Goal: Task Accomplishment & Management: Complete application form

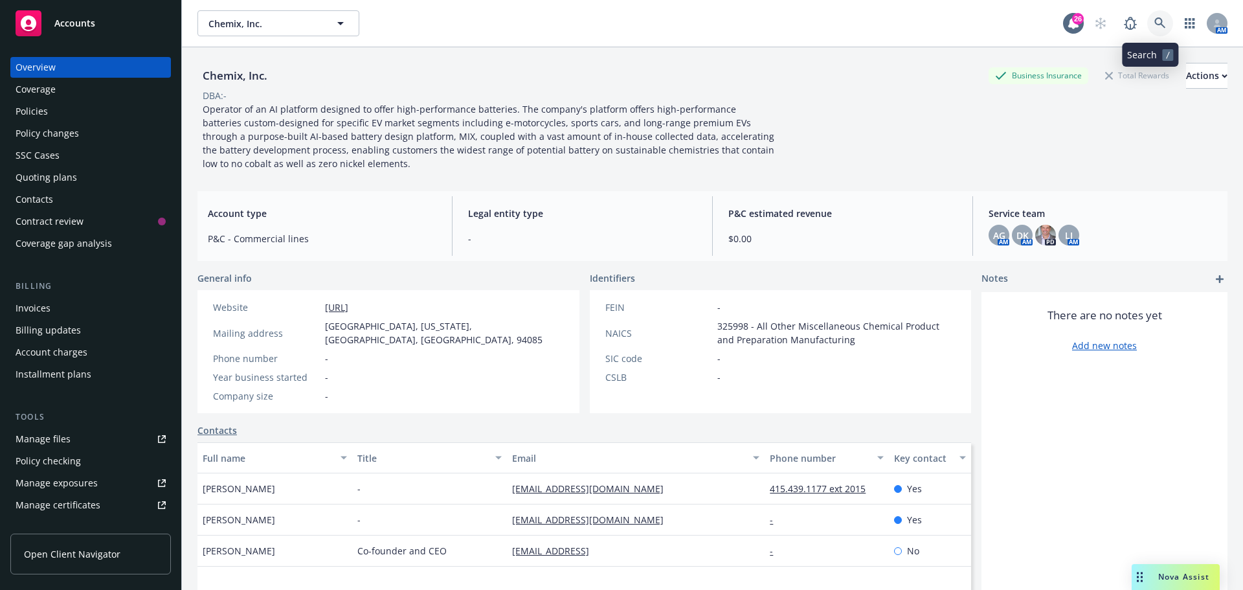
click at [1156, 21] on icon at bounding box center [1161, 23] width 12 height 12
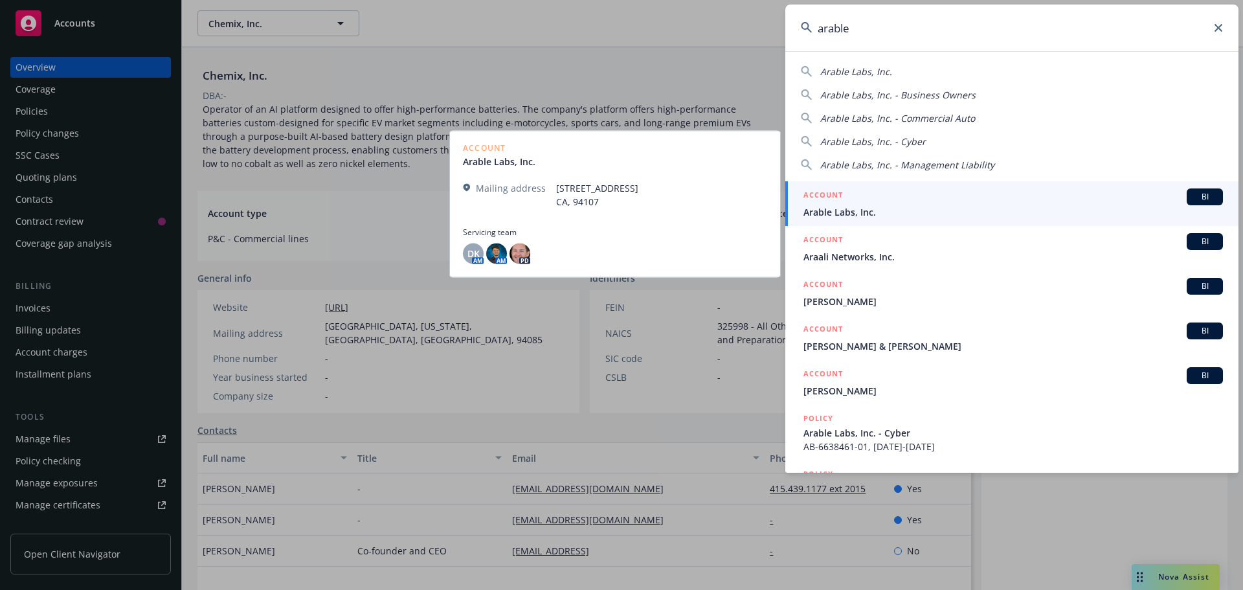
type input "arable"
click at [861, 212] on span "Arable Labs, Inc." at bounding box center [1014, 212] width 420 height 14
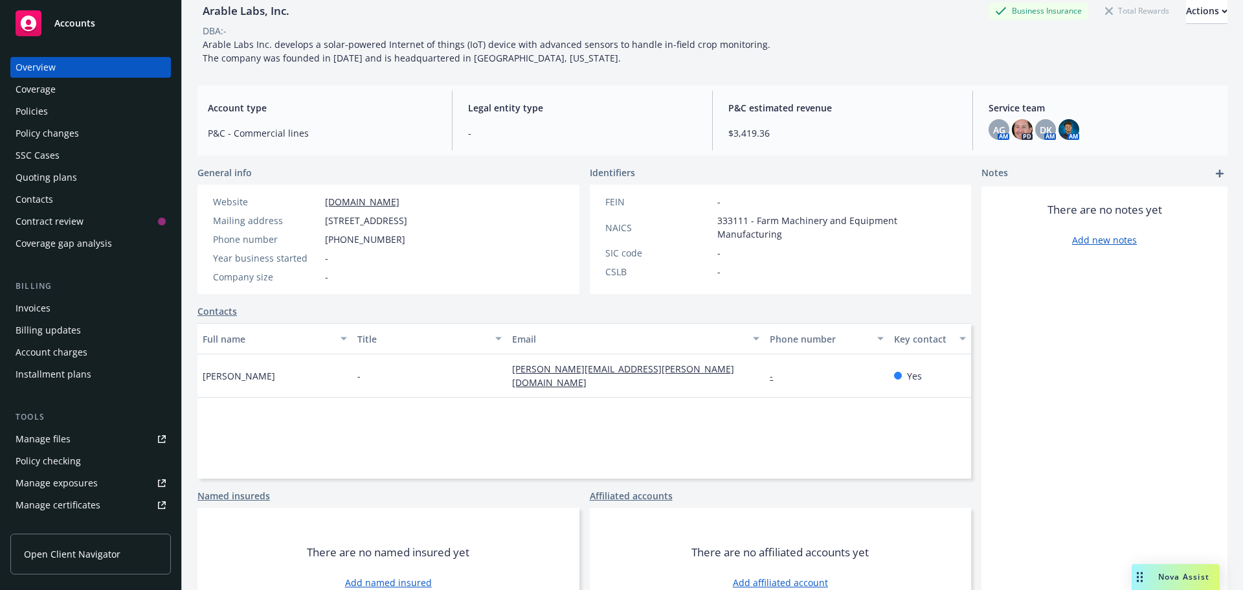
scroll to position [101, 0]
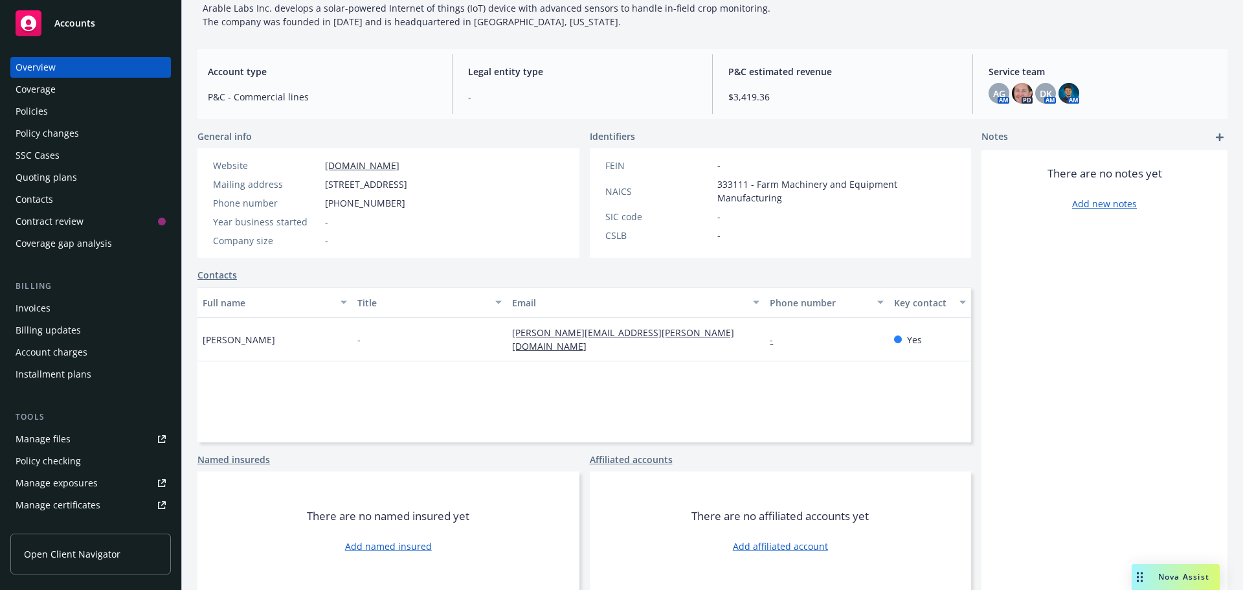
click at [211, 274] on link "Contacts" at bounding box center [218, 275] width 40 height 14
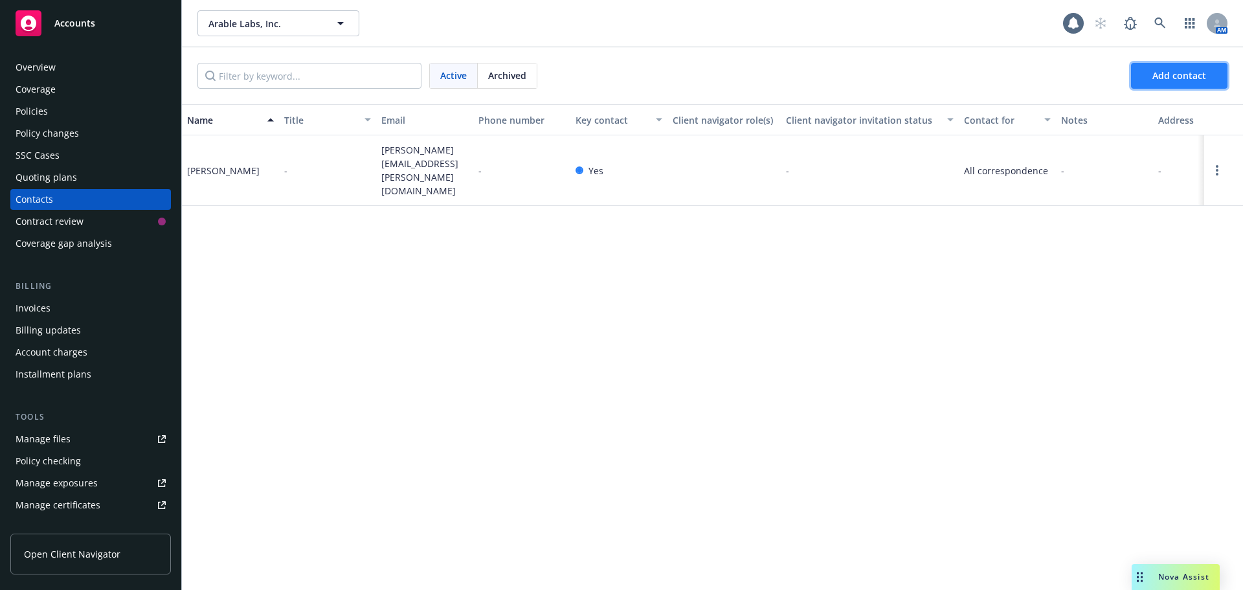
click at [1188, 77] on span "Add contact" at bounding box center [1180, 75] width 54 height 12
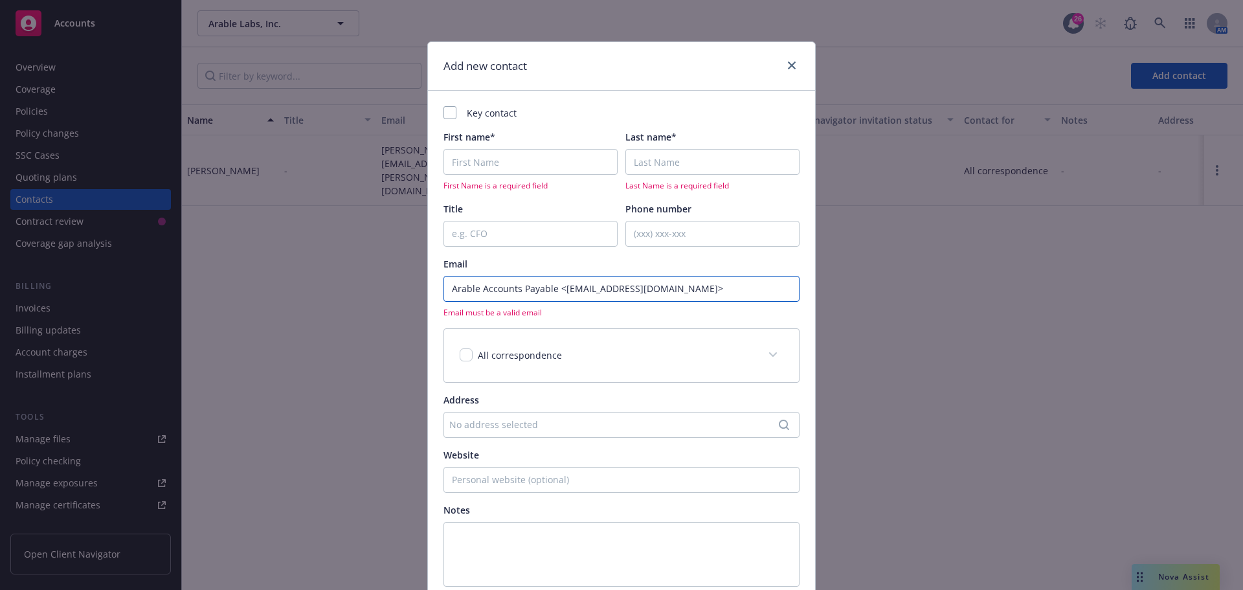
click at [557, 291] on input "Arable Accounts Payable <[EMAIL_ADDRESS][DOMAIN_NAME]>" at bounding box center [622, 289] width 356 height 26
drag, startPoint x: 558, startPoint y: 289, endPoint x: 460, endPoint y: 287, distance: 98.4
click at [444, 288] on input "Arable Accounts Payable <[EMAIL_ADDRESS][DOMAIN_NAME]>" at bounding box center [622, 289] width 356 height 26
type input "Arable Accounts Payable <[EMAIL_ADDRESS][DOMAIN_NAME]>"
click at [482, 163] on input "First name*" at bounding box center [531, 162] width 174 height 26
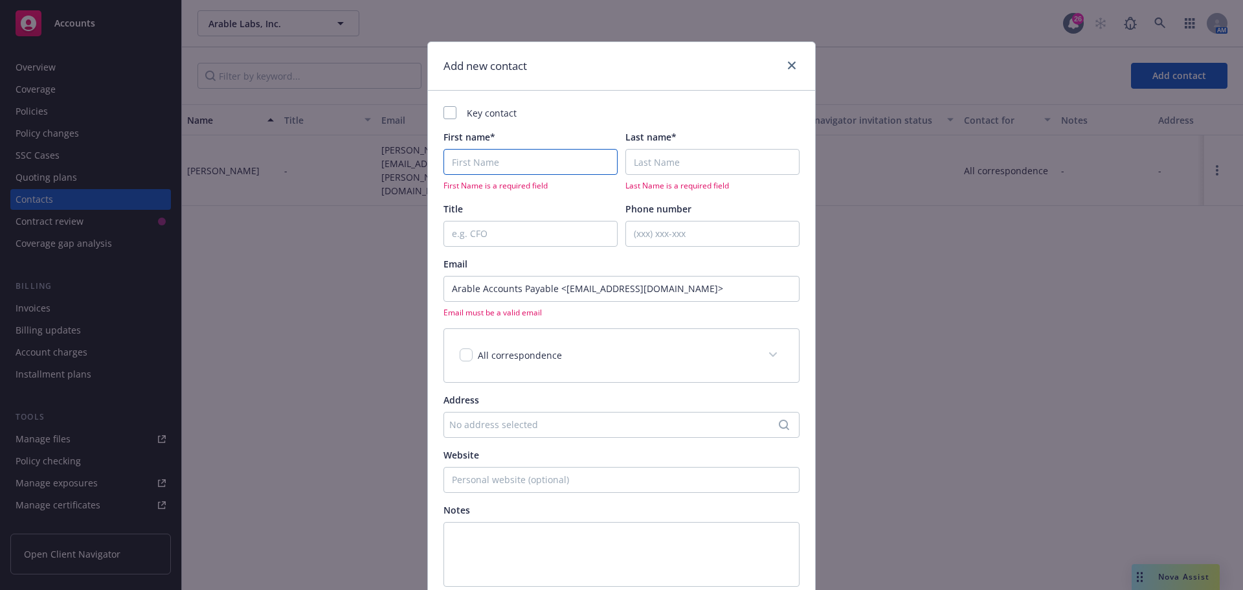
paste input "Arable Accounts Payable <"
drag, startPoint x: 479, startPoint y: 163, endPoint x: 553, endPoint y: 163, distance: 74.5
click at [553, 163] on input "Arable Accounts Payable" at bounding box center [531, 162] width 174 height 26
type input "Arable"
click at [636, 164] on input "Last name*" at bounding box center [713, 162] width 174 height 26
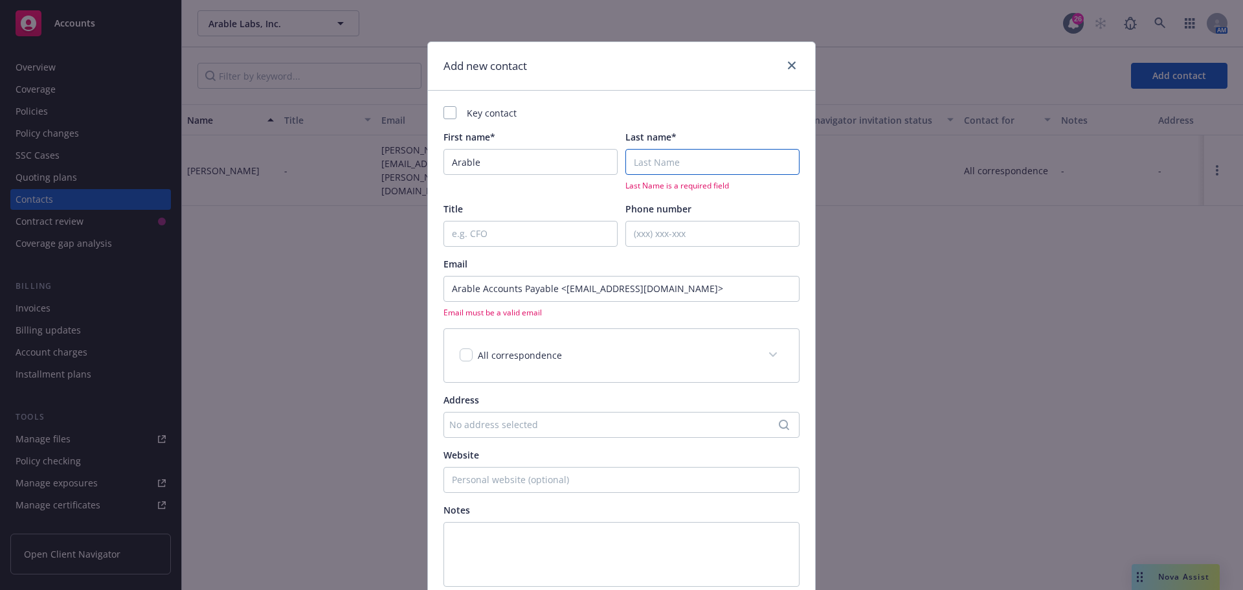
paste input "Accounts Payable"
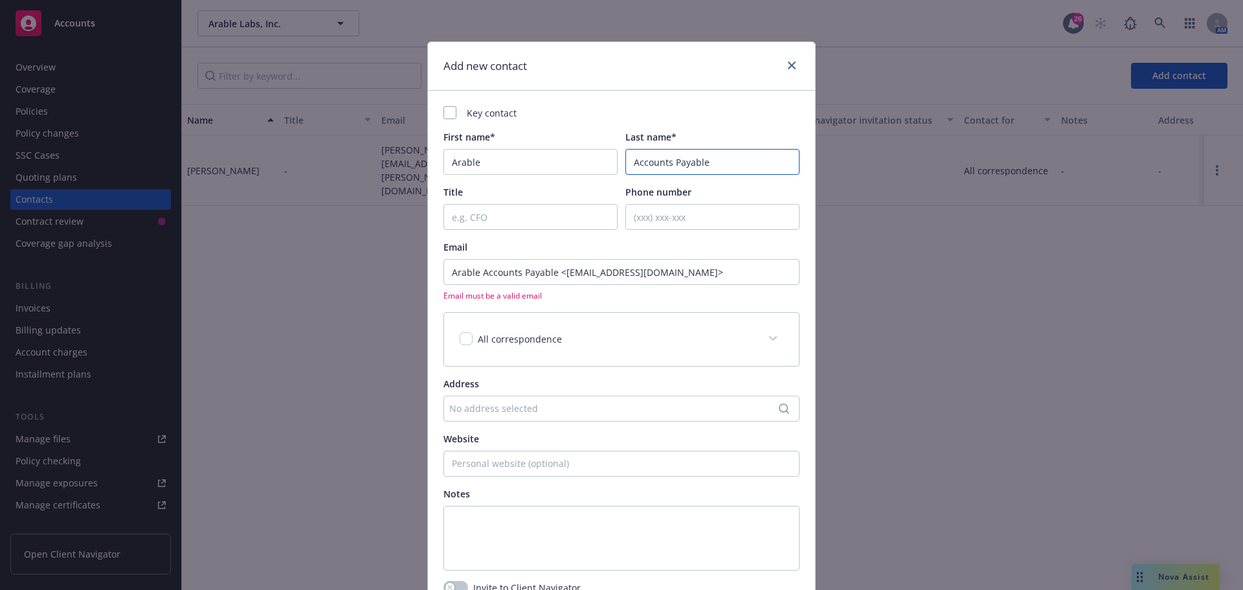
type input "Accounts Payable"
click at [557, 271] on input "Arable Accounts Payable <[EMAIL_ADDRESS][DOMAIN_NAME]>" at bounding box center [622, 272] width 356 height 26
click at [585, 272] on input "[EMAIL_ADDRESS][DOMAIN_NAME]>" at bounding box center [622, 272] width 356 height 26
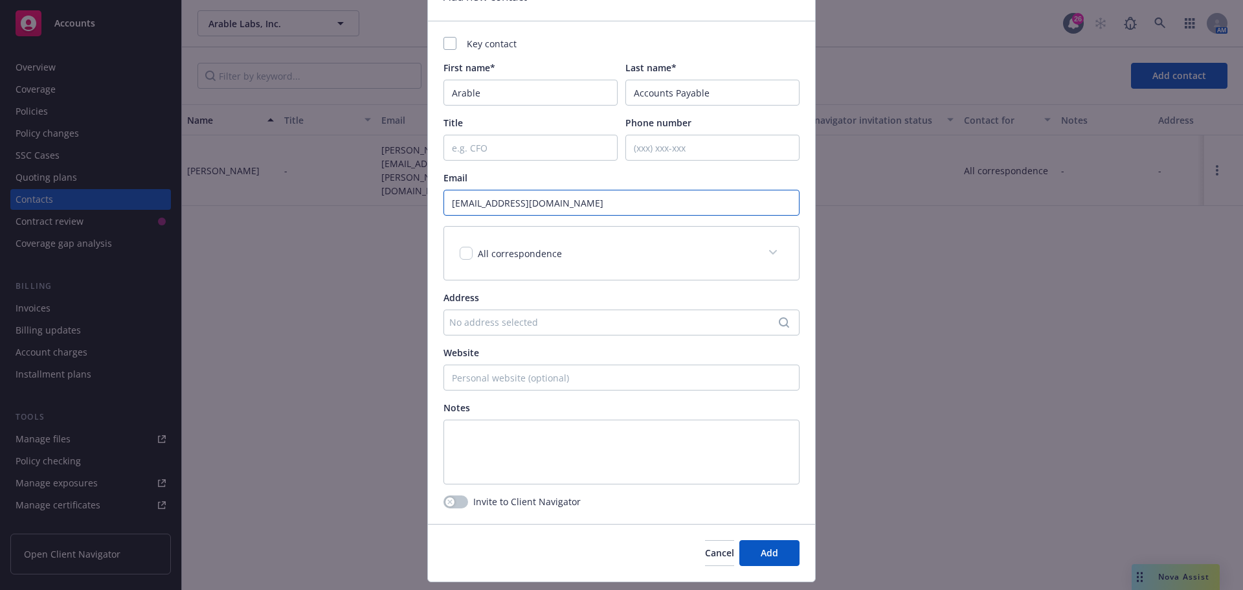
scroll to position [103, 0]
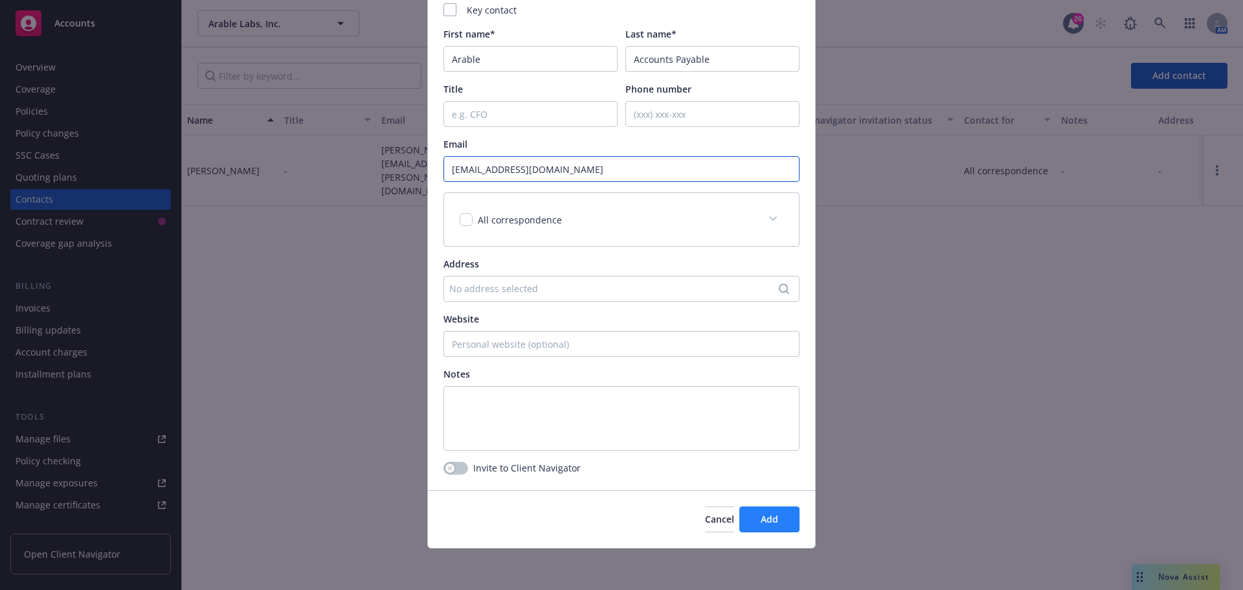
type input "[EMAIL_ADDRESS][DOMAIN_NAME]"
click at [776, 521] on button "Add" at bounding box center [769, 519] width 60 height 26
